Goal: Transaction & Acquisition: Purchase product/service

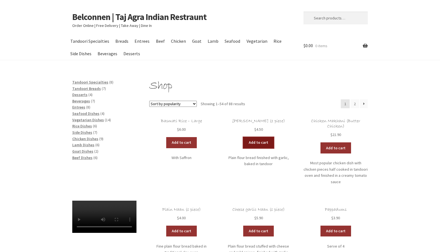
click at [257, 144] on link "Add to cart" at bounding box center [258, 142] width 31 height 11
click at [257, 144] on link "Add to cart" at bounding box center [242, 142] width 31 height 11
click at [281, 142] on link "View cart" at bounding box center [273, 142] width 33 height 11
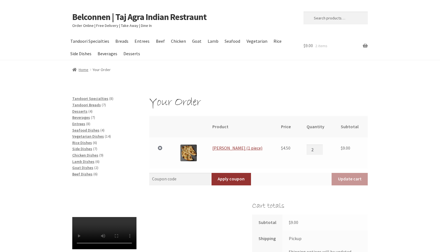
click at [402, 212] on div "Your Order Remove item Thumbnail image Product Price Quantity Subtotal × Garlic…" at bounding box center [220, 224] width 440 height 256
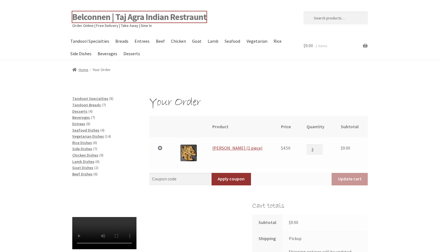
click at [105, 18] on link "Belconnen | Taj Agra Indian Restraunt" at bounding box center [139, 16] width 134 height 11
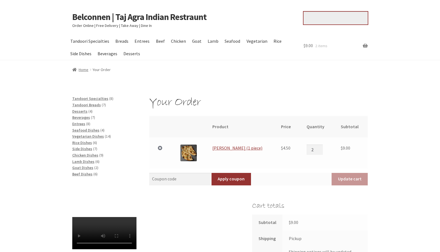
click at [334, 19] on input "Search for:" at bounding box center [336, 18] width 64 height 13
click at [98, 136] on span "Vegetarian Dishes" at bounding box center [88, 136] width 32 height 5
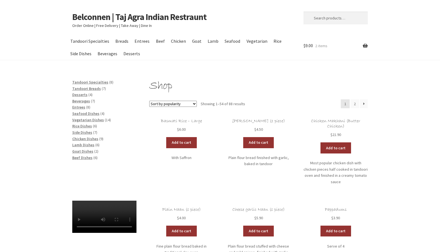
click at [334, 149] on link "Add to cart" at bounding box center [335, 148] width 31 height 11
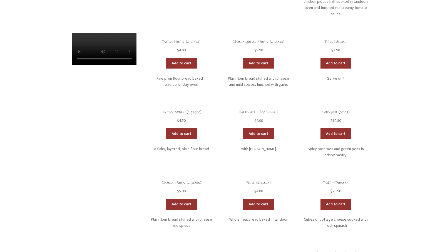
scroll to position [173, 0]
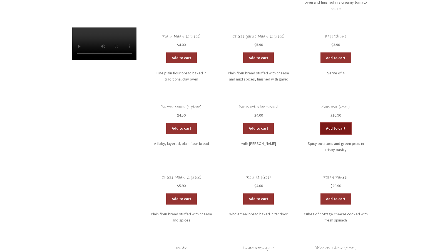
click at [331, 123] on link "Add to cart" at bounding box center [335, 128] width 31 height 11
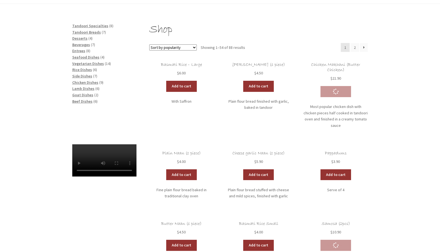
scroll to position [53, 0]
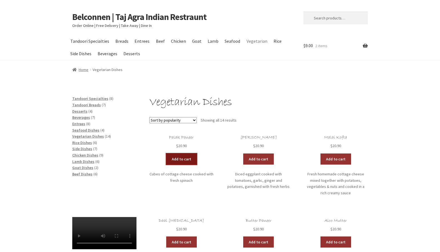
click at [182, 160] on link "Add to cart" at bounding box center [181, 159] width 31 height 11
click at [166, 159] on link "Add to cart" at bounding box center [165, 159] width 31 height 11
click at [204, 158] on link "View cart" at bounding box center [196, 159] width 33 height 11
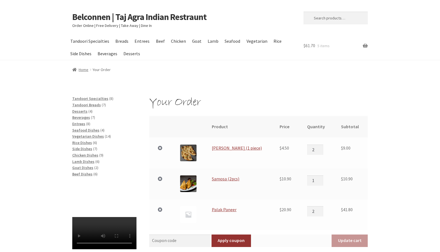
click at [391, 202] on div "Your Order Remove item Thumbnail image Product Price Quantity Subtotal × Garlic…" at bounding box center [220, 255] width 440 height 318
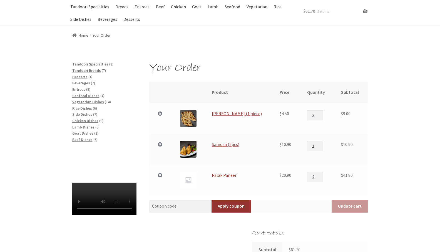
scroll to position [53, 0]
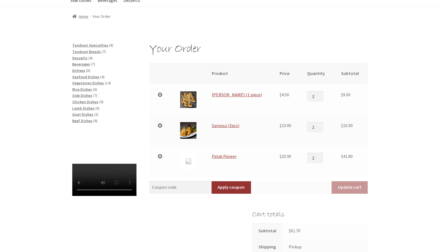
click at [317, 126] on input "2" at bounding box center [315, 127] width 16 height 10
click at [317, 126] on input "3" at bounding box center [315, 127] width 16 height 10
type input "4"
click at [317, 126] on input "4" at bounding box center [315, 127] width 16 height 10
type input "1"
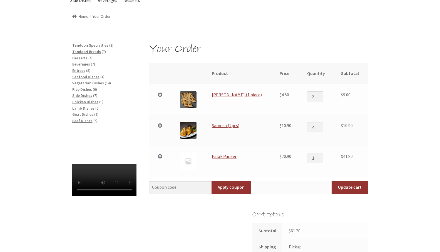
click at [318, 161] on input "1" at bounding box center [315, 158] width 16 height 10
click at [382, 169] on div "Your Order Remove item Thumbnail image Product Price Quantity Subtotal × Garlic…" at bounding box center [220, 201] width 440 height 318
click at [350, 187] on button "Update cart" at bounding box center [350, 187] width 36 height 13
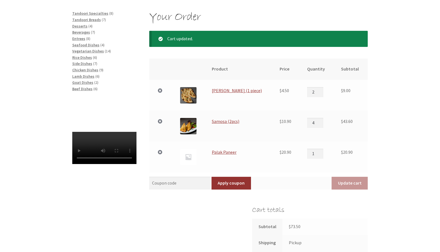
scroll to position [88, 0]
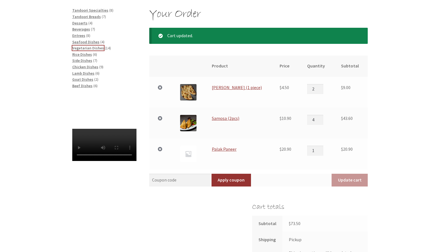
click at [88, 48] on span "Vegetarian Dishes" at bounding box center [88, 48] width 32 height 5
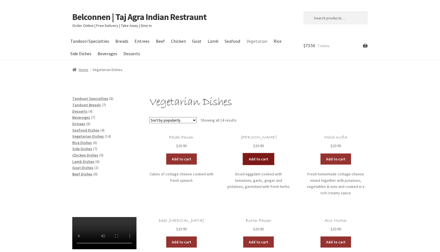
click at [257, 158] on link "Add to cart" at bounding box center [258, 159] width 31 height 11
click at [241, 159] on link "Add to cart" at bounding box center [242, 159] width 31 height 11
click at [282, 159] on link "View cart" at bounding box center [273, 159] width 33 height 11
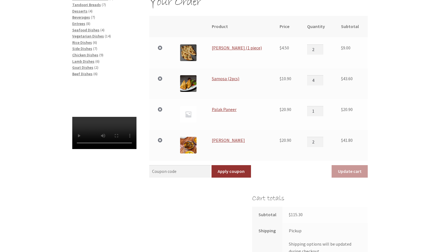
scroll to position [107, 0]
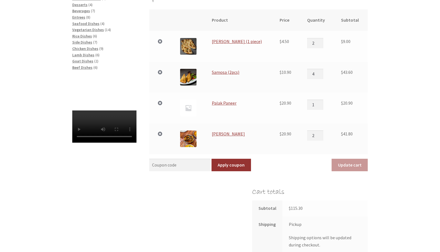
click at [394, 149] on div "Your Order Remove item Thumbnail image Product Price Quantity Subtotal × Garlic…" at bounding box center [220, 163] width 440 height 349
click at [87, 48] on span "Chicken Dishes" at bounding box center [85, 48] width 26 height 5
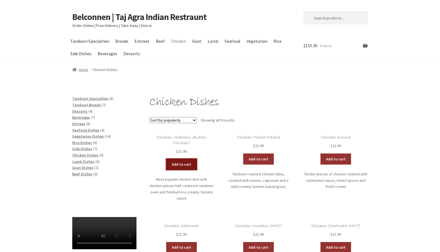
click at [178, 163] on link "Add to cart" at bounding box center [181, 164] width 31 height 11
click at [170, 163] on link "Add to cart" at bounding box center [165, 164] width 31 height 11
click at [200, 164] on link "View cart" at bounding box center [196, 164] width 33 height 11
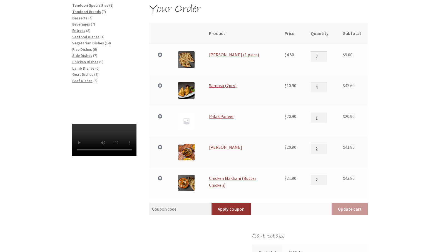
scroll to position [107, 0]
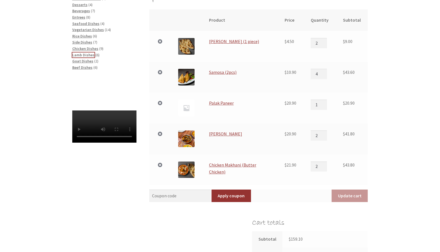
click at [88, 55] on span "Lamb Dishes" at bounding box center [83, 55] width 22 height 5
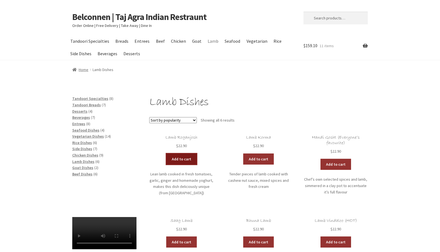
click at [181, 159] on link "Add to cart" at bounding box center [181, 159] width 31 height 11
click at [201, 160] on link "View cart" at bounding box center [196, 159] width 33 height 11
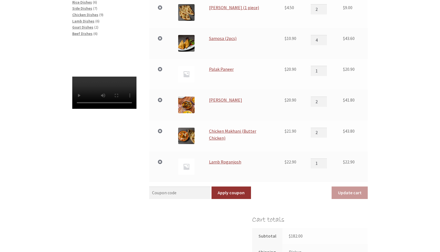
scroll to position [147, 0]
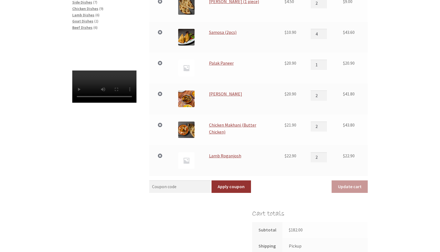
type input "2"
click at [326, 156] on input "2" at bounding box center [319, 158] width 16 height 10
click at [351, 187] on button "Update cart" at bounding box center [350, 187] width 36 height 13
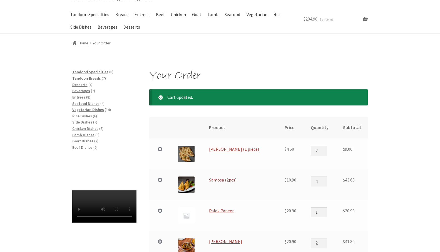
scroll to position [21, 0]
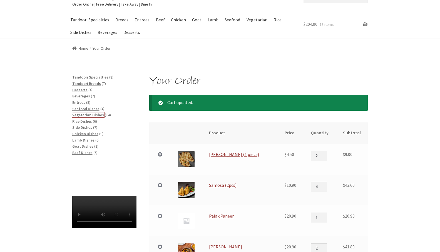
click at [83, 114] on span "Vegetarian Dishes" at bounding box center [88, 115] width 32 height 5
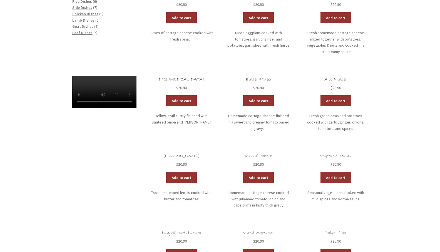
scroll to position [147, 0]
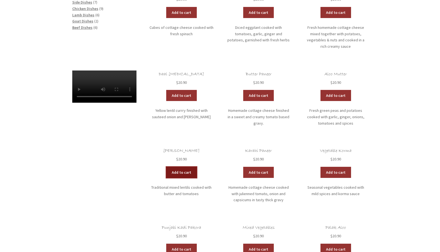
click at [180, 167] on link "Add to cart" at bounding box center [181, 172] width 31 height 11
click at [165, 167] on link "Add to cart" at bounding box center [165, 172] width 31 height 11
click at [197, 167] on link "View cart" at bounding box center [196, 172] width 33 height 11
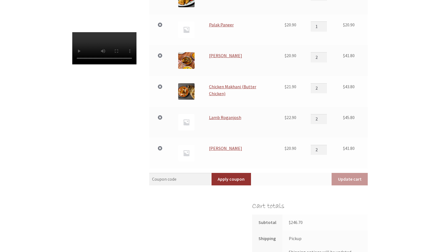
scroll to position [187, 0]
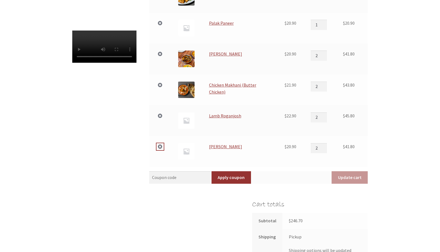
click at [160, 147] on link "×" at bounding box center [159, 146] width 7 height 7
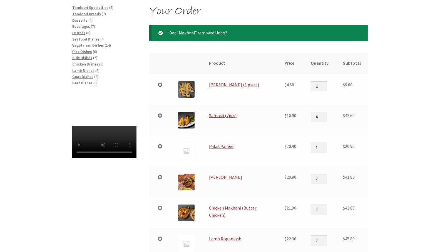
scroll to position [88, 0]
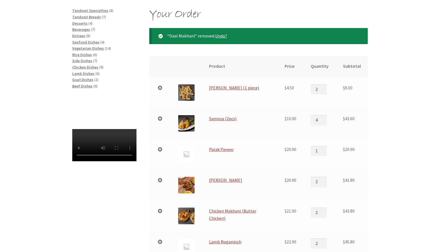
click at [403, 220] on div "Your Order “Daal Makhani” removed. Undo? Remove item Thumbnail image Product Pr…" at bounding box center [220, 227] width 440 height 438
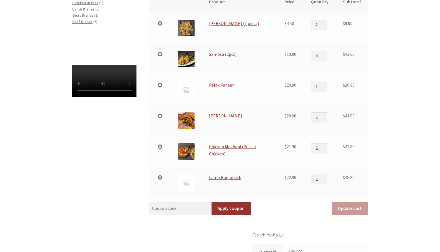
scroll to position [155, 0]
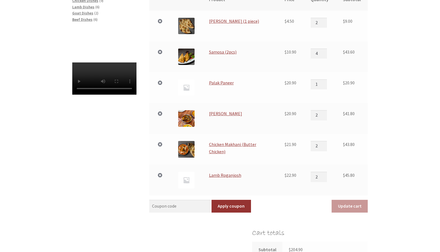
click at [401, 175] on div "Your Order “Daal Makhani” removed. Undo? Remove item Thumbnail image Product Pr…" at bounding box center [220, 160] width 440 height 438
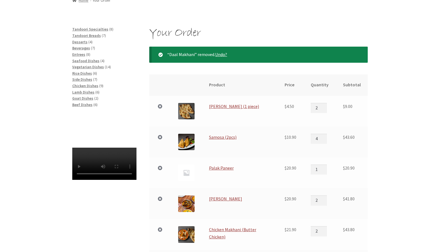
scroll to position [61, 0]
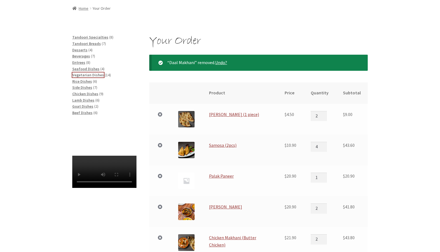
click at [91, 74] on span "Vegetarian Dishes" at bounding box center [88, 75] width 32 height 5
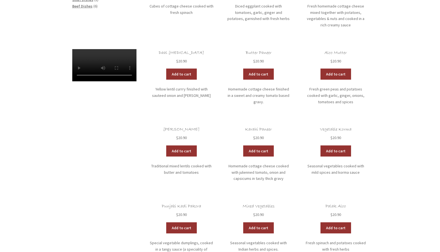
scroll to position [173, 0]
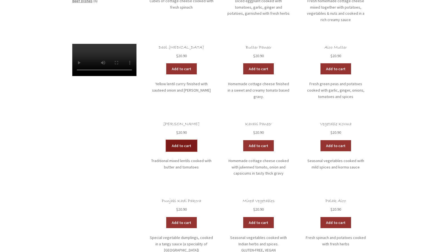
click at [181, 140] on link "Add to cart" at bounding box center [181, 145] width 31 height 11
click at [197, 140] on link "View cart" at bounding box center [196, 145] width 33 height 11
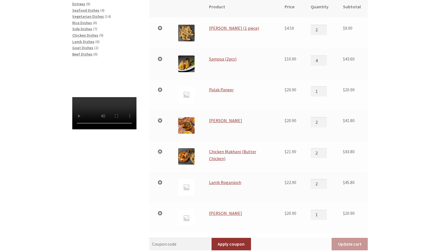
scroll to position [133, 0]
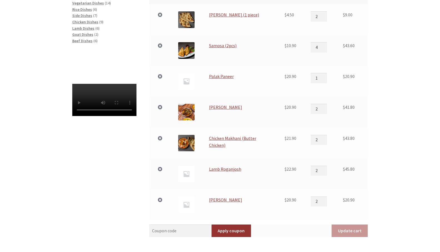
type input "2"
click at [324, 201] on input "2" at bounding box center [319, 202] width 16 height 10
click at [351, 231] on button "Update cart" at bounding box center [350, 231] width 36 height 13
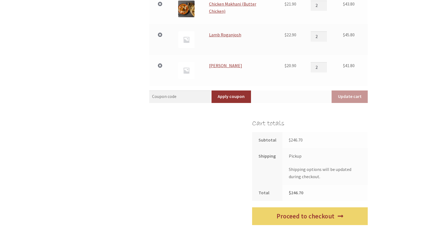
scroll to position [315, 0]
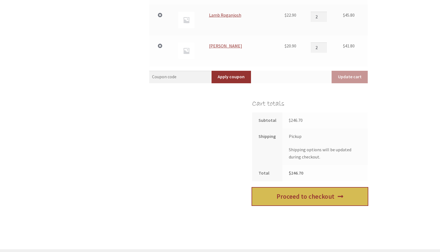
click at [314, 197] on link "Proceed to checkout" at bounding box center [310, 197] width 116 height 18
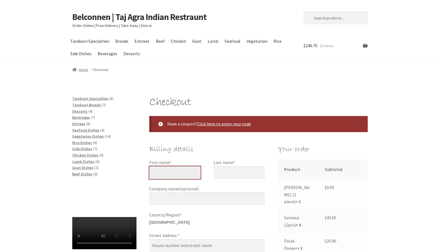
click at [161, 173] on input "First name *" at bounding box center [174, 172] width 51 height 13
type input "Hal"
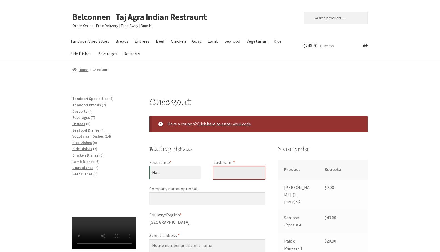
click at [221, 171] on input "Last name *" at bounding box center [238, 172] width 51 height 13
type input "Hill"
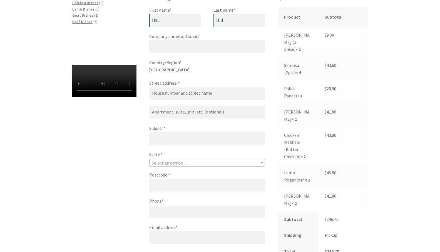
scroll to position [160, 0]
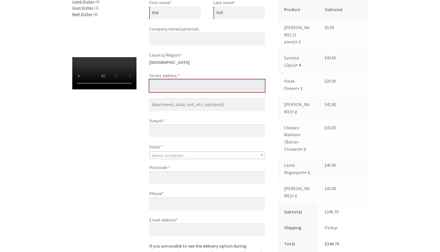
click at [159, 83] on input "Street address *" at bounding box center [207, 85] width 116 height 13
type input "[STREET_ADDRESS][PERSON_NAME]"
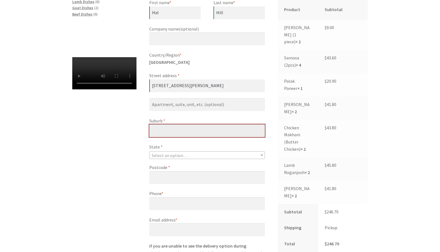
click at [158, 131] on input "Suburb *" at bounding box center [207, 131] width 116 height 13
type input "[PERSON_NAME]"
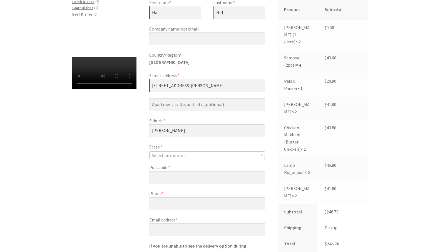
click at [262, 156] on b "State" at bounding box center [262, 155] width 2 height 1
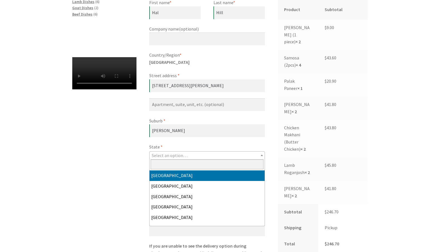
select select "ACT"
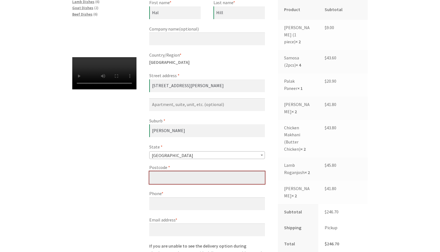
click at [169, 176] on input "Postcode *" at bounding box center [207, 177] width 116 height 13
type input "2614"
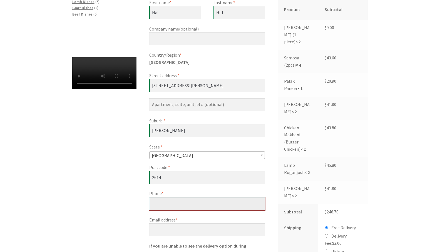
click at [160, 206] on input "Phone *" at bounding box center [207, 204] width 116 height 13
type input "0439512304"
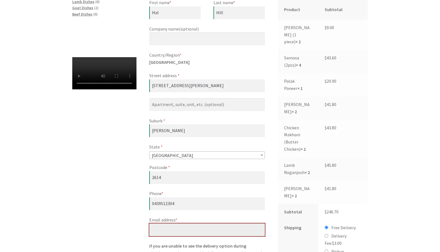
click at [157, 229] on input "Email address *" at bounding box center [207, 230] width 116 height 13
type input "[EMAIL_ADDRESS][DOMAIN_NAME]"
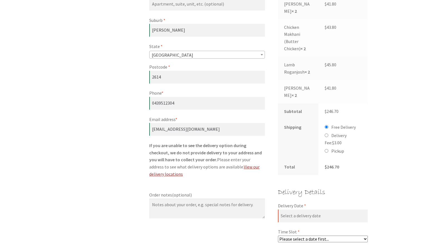
scroll to position [267, 0]
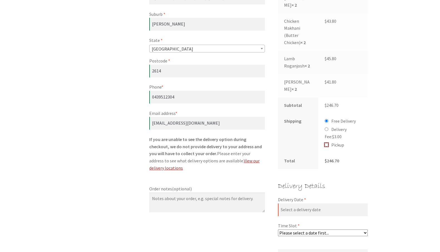
click at [326, 143] on input "Pickup" at bounding box center [327, 145] width 4 height 4
radio input "true"
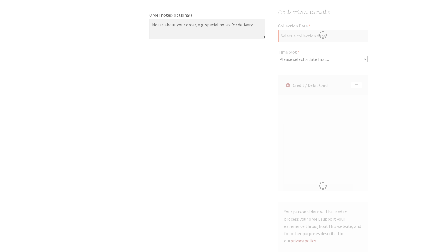
scroll to position [403, 0]
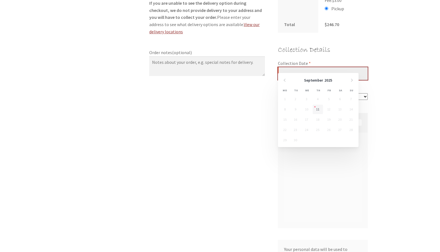
click at [319, 67] on input "Collection Date *" at bounding box center [323, 73] width 90 height 13
click at [328, 109] on td "12" at bounding box center [329, 110] width 11 height 10
click at [395, 123] on div "Checkout Have a coupon? Click here to enter your code Coupon: Apply coupon Bill…" at bounding box center [220, 31] width 440 height 679
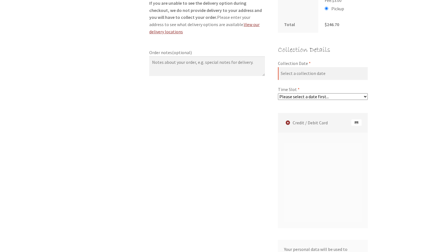
scroll to position [417, 0]
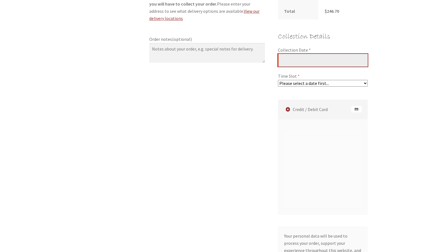
click at [301, 54] on input "Collection Date *" at bounding box center [323, 60] width 90 height 13
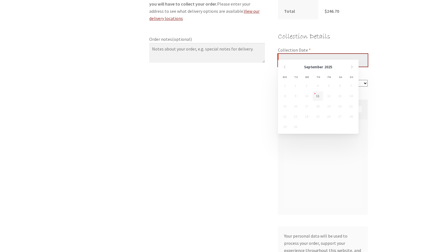
click at [301, 54] on input "Collection Date *" at bounding box center [323, 60] width 90 height 13
click at [284, 54] on input "Collection Date *" at bounding box center [323, 60] width 90 height 13
click at [330, 95] on td "12" at bounding box center [329, 96] width 11 height 10
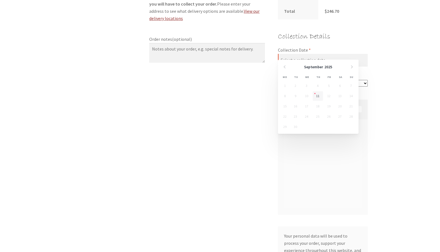
click at [330, 95] on td "12" at bounding box center [329, 96] width 11 height 10
